Goal: Information Seeking & Learning: Stay updated

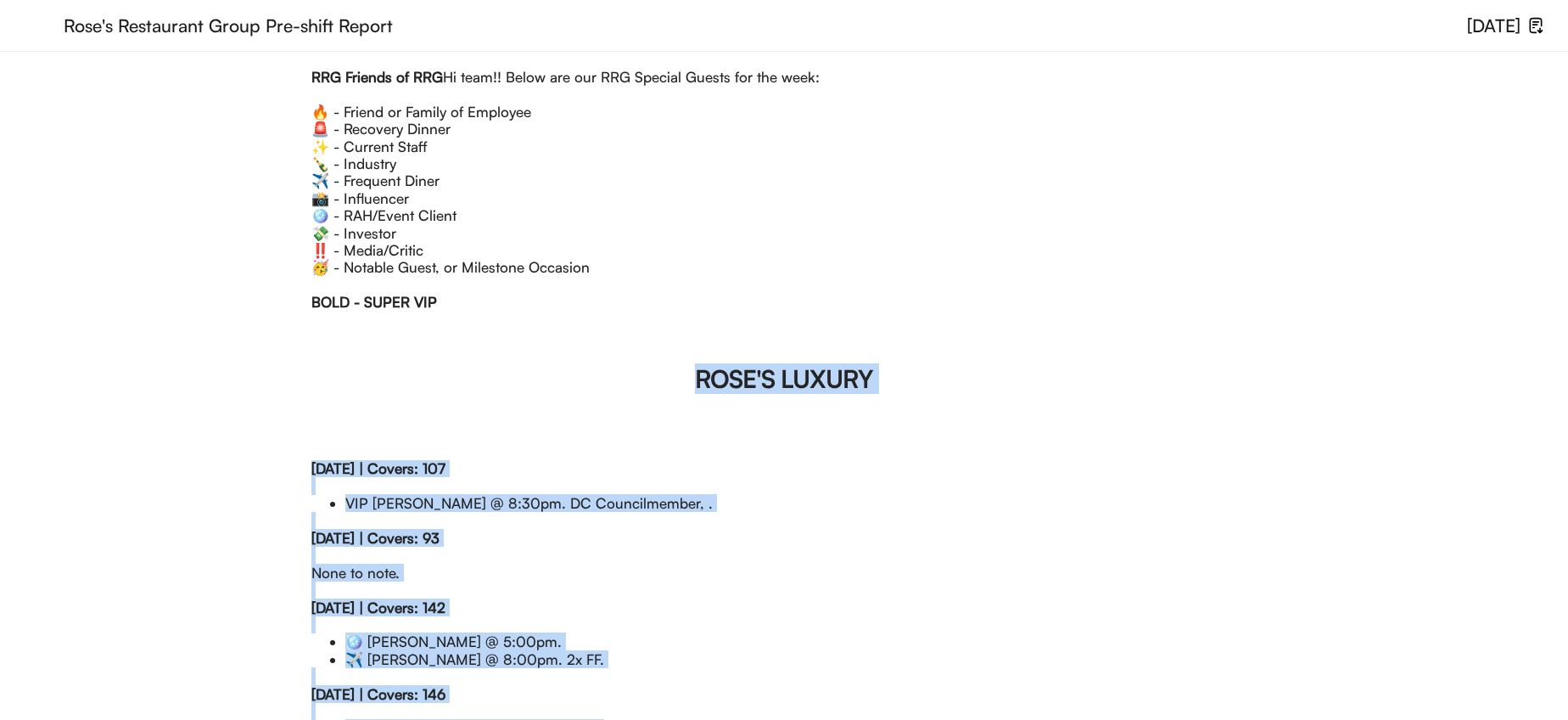
drag, startPoint x: 540, startPoint y: 643, endPoint x: 681, endPoint y: 379, distance: 299.3
copy div "LORE'I DOLORS Ametcon, 7/03 | Adipis: Elitse Doei te inci. Utlaboree, 2/31 | Do…"
